Goal: Task Accomplishment & Management: Complete application form

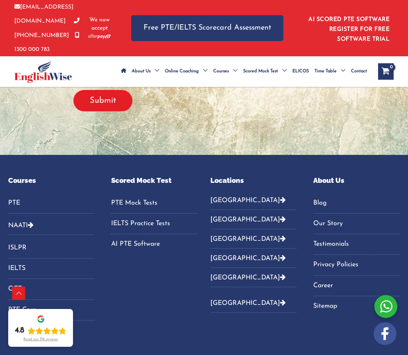
scroll to position [903, 0]
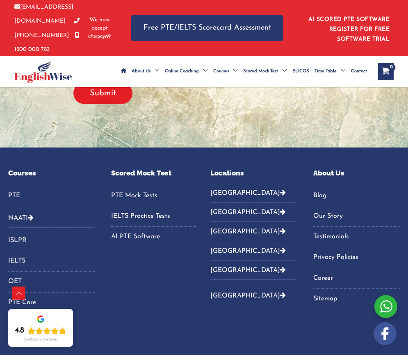
click at [140, 189] on link "PTE Mock Tests" at bounding box center [154, 196] width 87 height 14
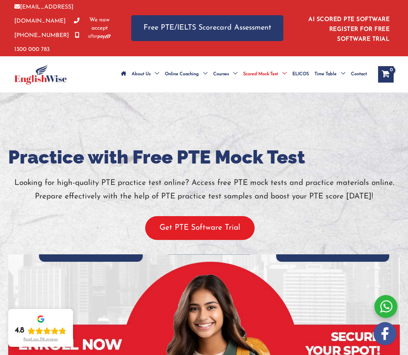
drag, startPoint x: 0, startPoint y: 0, endPoint x: 257, endPoint y: 222, distance: 339.9
click at [225, 224] on button "Get PTE Software Trial" at bounding box center [200, 228] width 110 height 24
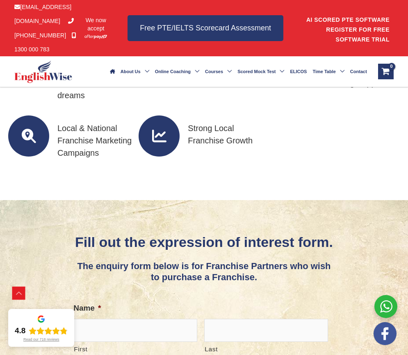
scroll to position [452, 0]
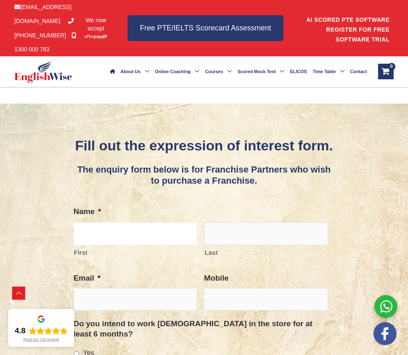
click at [96, 245] on input "First" at bounding box center [135, 233] width 124 height 23
type input "[PERSON_NAME]"
type input "LEIBHARDT"
type input "reservations@parkwoodmotel.com.au"
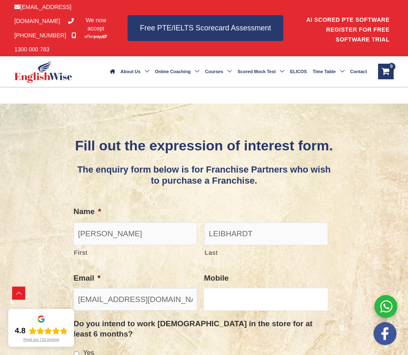
type input "0352785477"
type input "VIC"
type input "HAMLYN HEIGHTS"
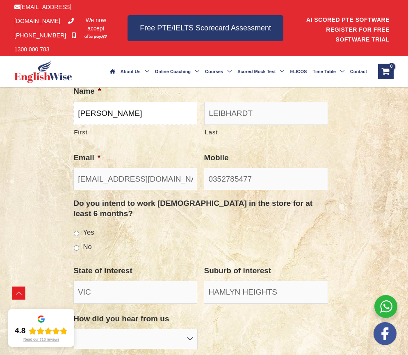
scroll to position [575, 0]
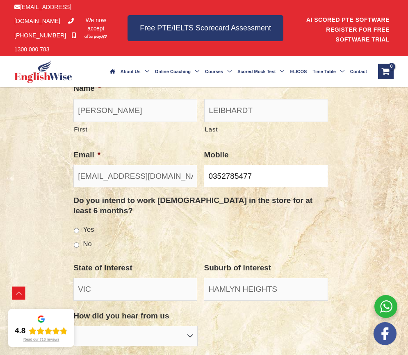
drag, startPoint x: 263, startPoint y: 194, endPoint x: 209, endPoint y: 196, distance: 54.2
click at [209, 187] on input "0352785477" at bounding box center [266, 176] width 124 height 23
type input "0424660226"
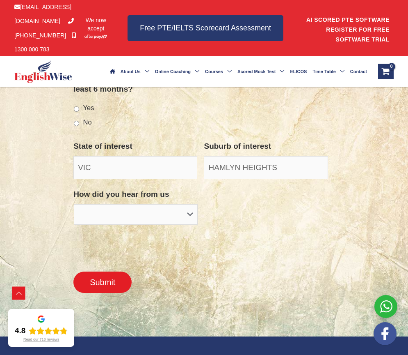
scroll to position [698, 0]
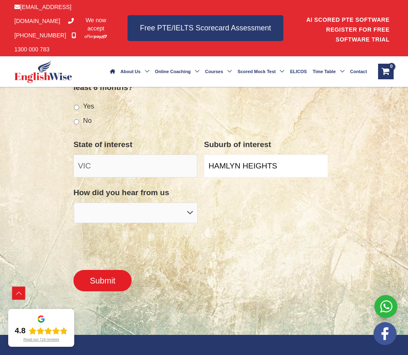
drag, startPoint x: 285, startPoint y: 178, endPoint x: 206, endPoint y: 182, distance: 78.9
click at [206, 177] on input "HAMLYN HEIGHTS" at bounding box center [266, 165] width 124 height 23
type input "g"
type input "GEELONG"
click at [189, 221] on select "Facebook Google Franchise magazine Past student" at bounding box center [136, 212] width 124 height 21
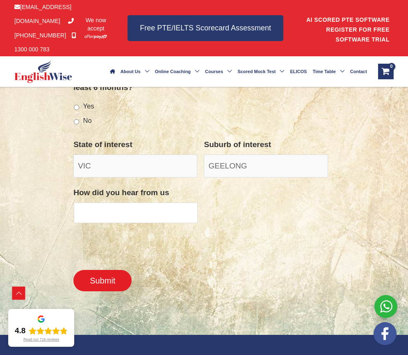
select select "Google"
click at [74, 216] on select "Facebook Google Franchise magazine Past student" at bounding box center [136, 212] width 124 height 21
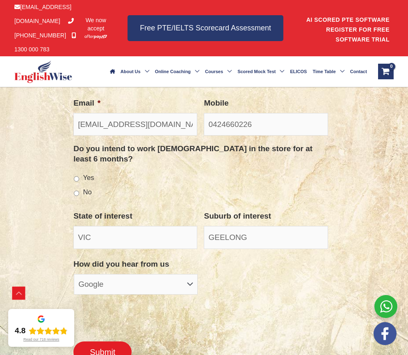
scroll to position [616, 0]
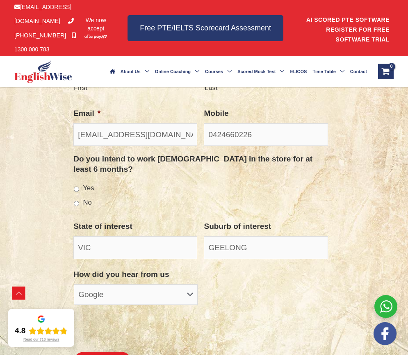
click at [76, 192] on input "Yes" at bounding box center [76, 188] width 5 height 5
radio input "true"
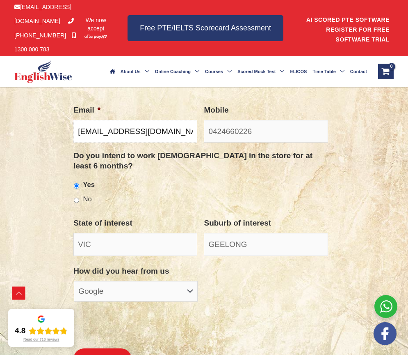
scroll to position [0, 16]
drag, startPoint x: 78, startPoint y: 153, endPoint x: 203, endPoint y: 152, distance: 125.2
click at [203, 143] on li "Email * reservations@parkwoodmotel.com.au" at bounding box center [138, 123] width 131 height 40
type input "K"
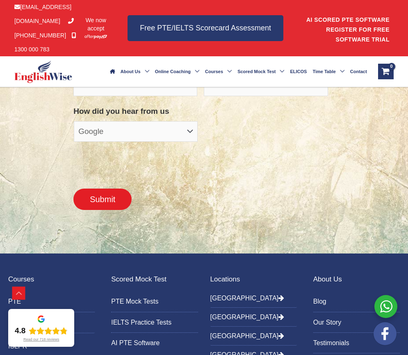
scroll to position [784, 0]
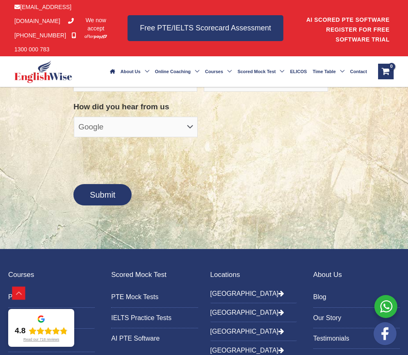
type input "kleibhardt@gmail.com"
click at [100, 205] on input "Submit" at bounding box center [102, 194] width 58 height 21
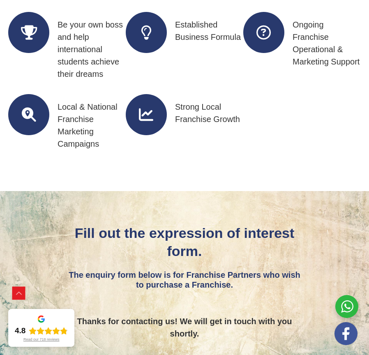
scroll to position [175, 0]
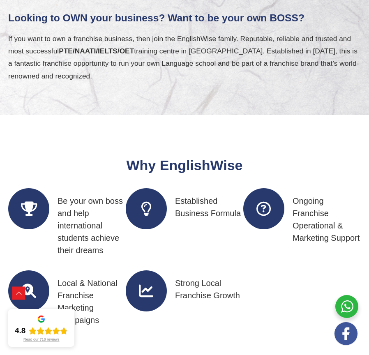
click at [148, 293] on icon at bounding box center [146, 290] width 41 height 41
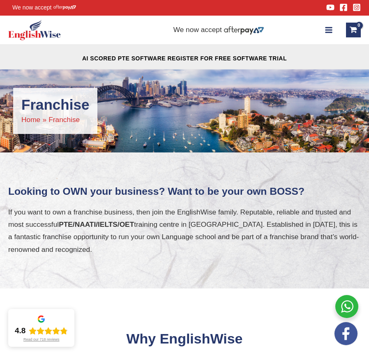
scroll to position [0, 0]
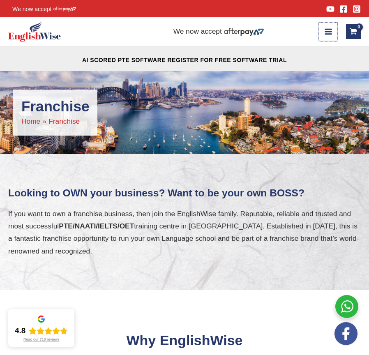
click at [329, 32] on icon "button" at bounding box center [327, 32] width 7 height 6
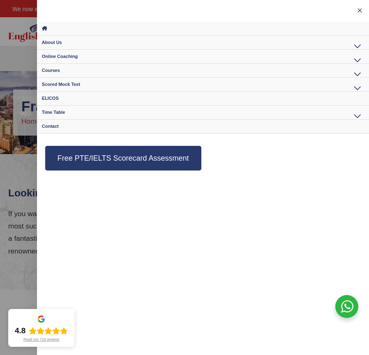
click at [48, 87] on span "Scored Mock Test" at bounding box center [61, 84] width 38 height 5
